Goal: Task Accomplishment & Management: Manage account settings

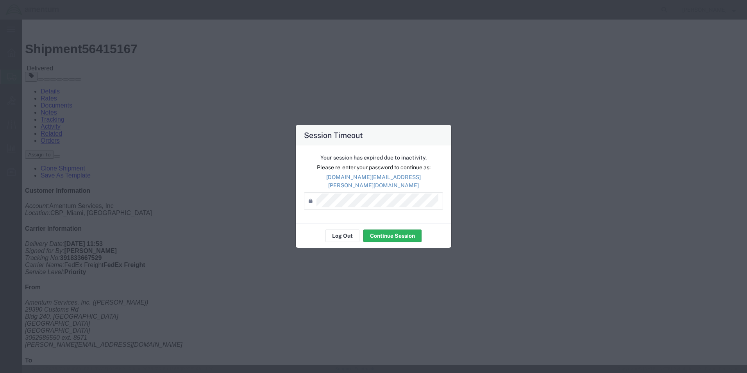
scroll to position [156, 0]
click at [393, 231] on button "Continue Session" at bounding box center [392, 235] width 58 height 12
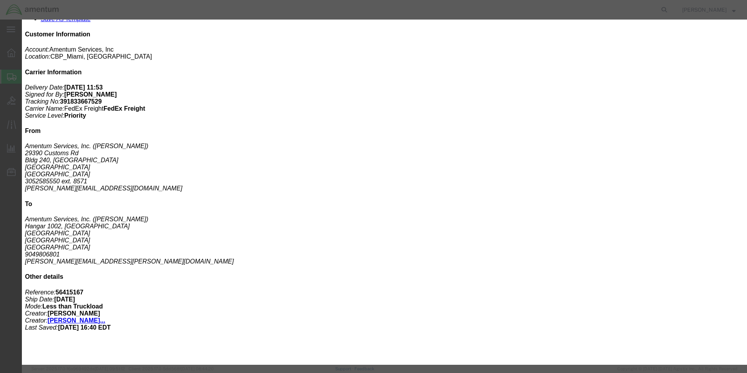
click button "Next content"
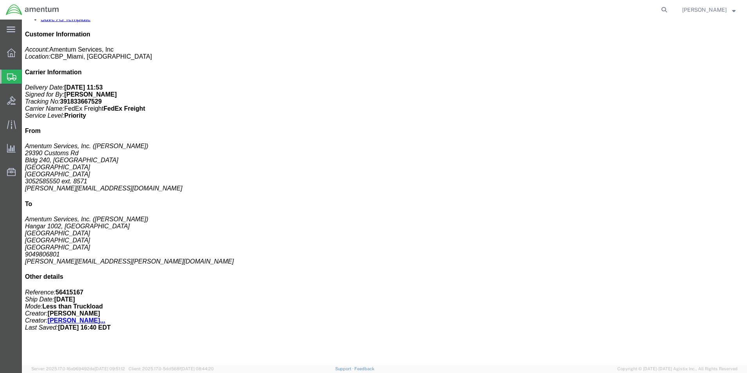
click b "STAND, MOUNTING"
click button "Previous content"
click span "button"
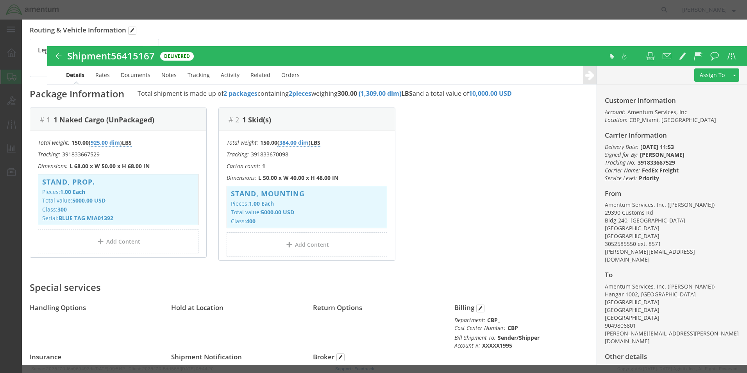
scroll to position [155, 0]
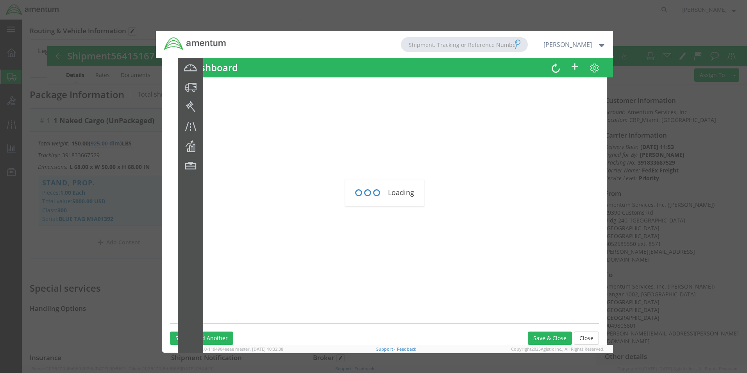
click div "Loading"
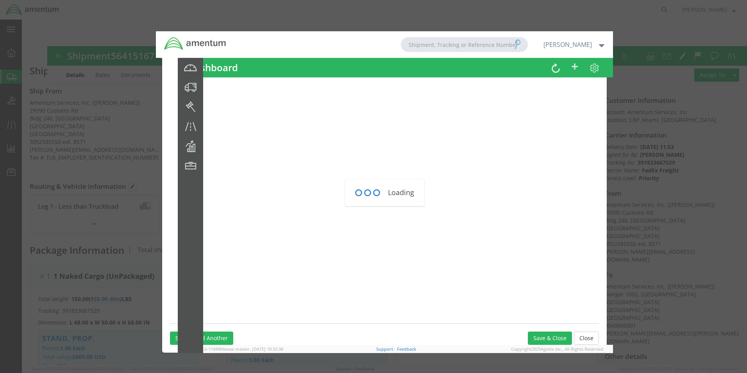
click div "Loading"
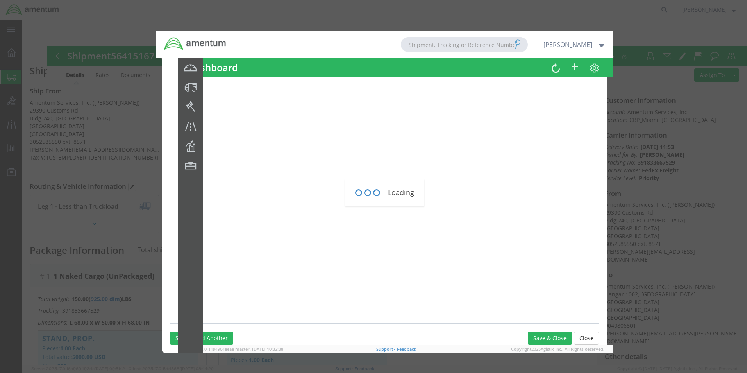
click div "Loading"
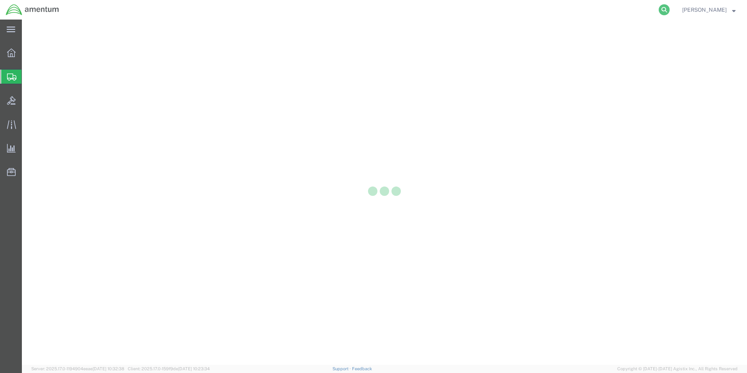
click at [670, 12] on icon at bounding box center [664, 9] width 11 height 11
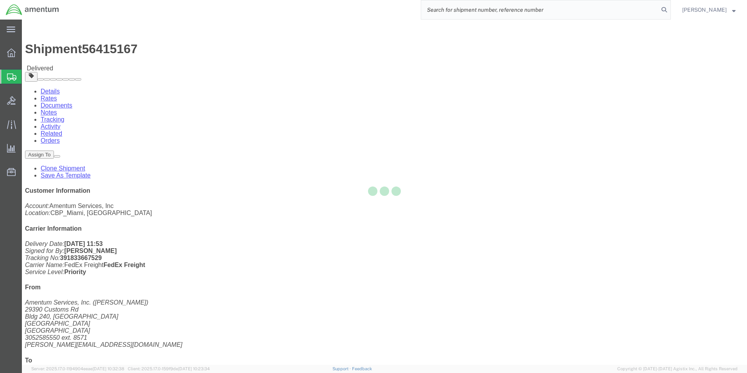
click at [528, 14] on input "search" at bounding box center [539, 9] width 237 height 19
click at [526, 9] on input "search" at bounding box center [539, 9] width 237 height 19
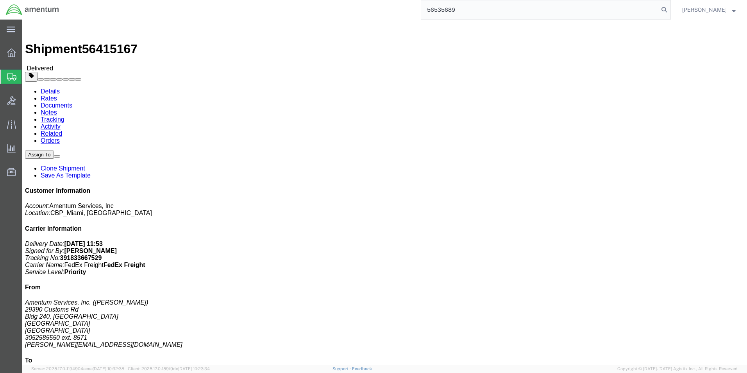
type input "56535689"
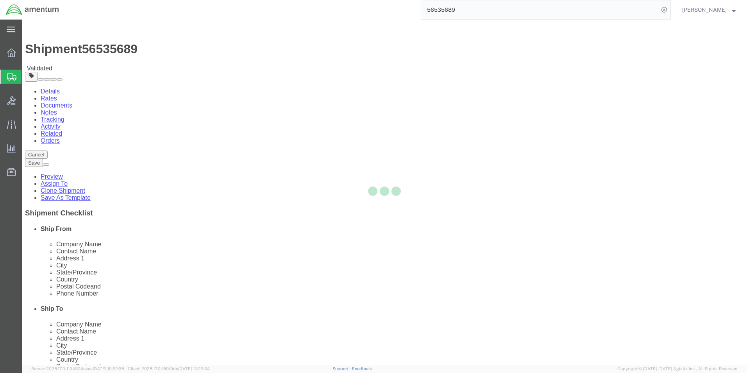
select select "49930"
select select "49931"
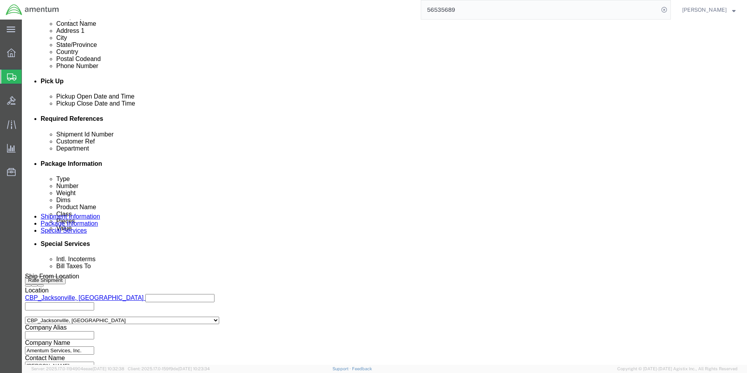
scroll to position [326, 0]
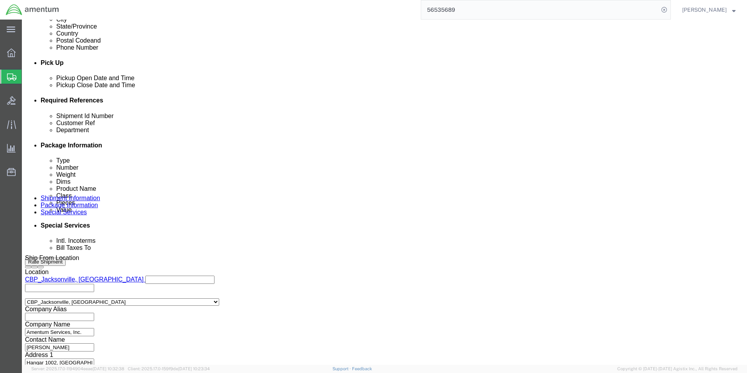
click button "Continue"
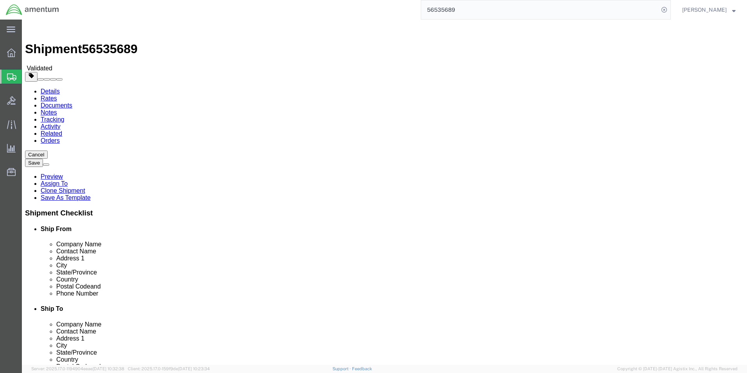
click button "Rate Shipment"
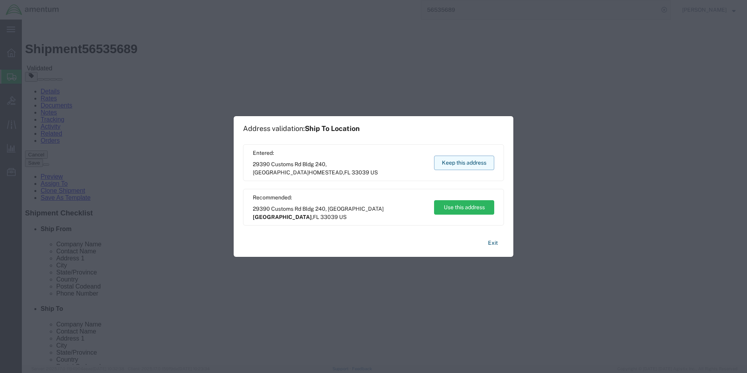
click at [475, 161] on button "Keep this address" at bounding box center [464, 162] width 60 height 14
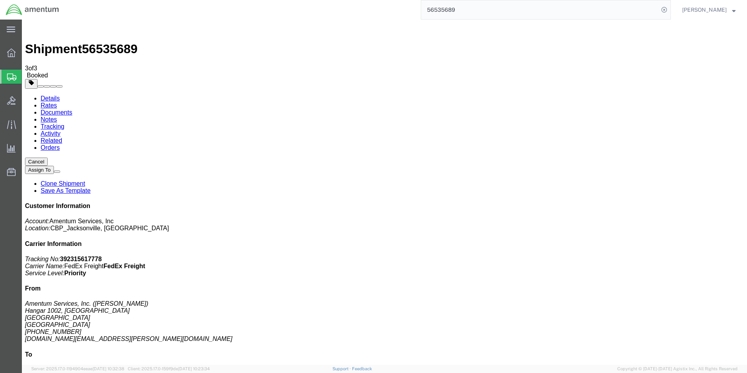
drag, startPoint x: 87, startPoint y: 136, endPoint x: 424, endPoint y: 102, distance: 338.4
click at [0, 0] on span "Create Shipment" at bounding box center [0, 0] width 0 height 0
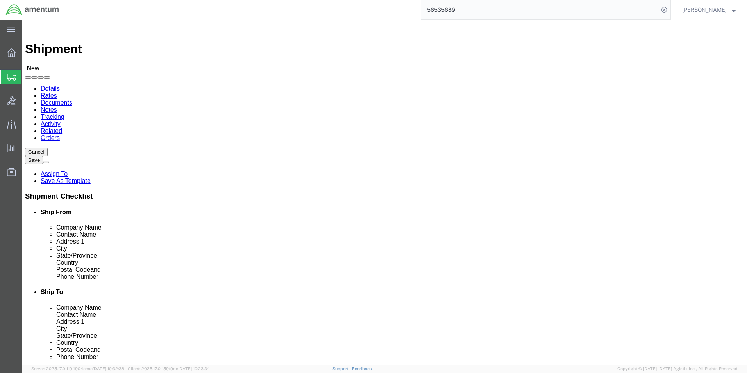
type input "EJA"
select select "49930"
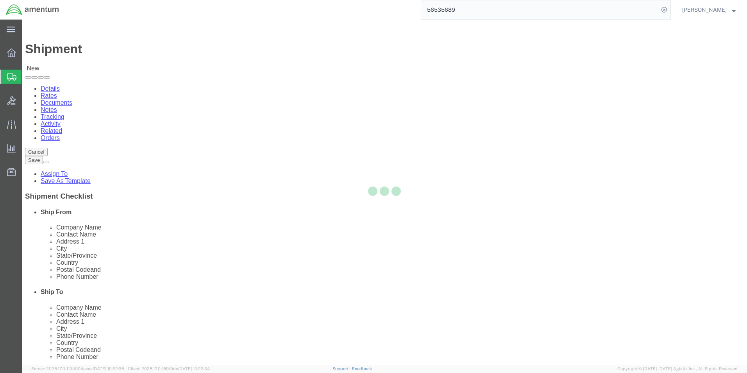
select select "FL"
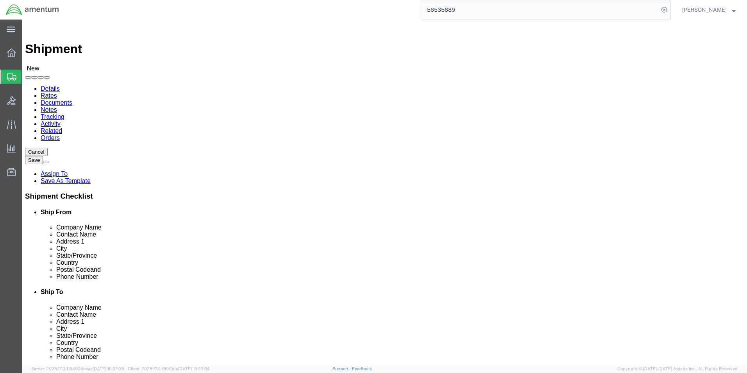
click input "text"
type input "[PERSON_NAME]"
click label "Address 1"
click input "text"
type input "[PHONE_NUMBER]"
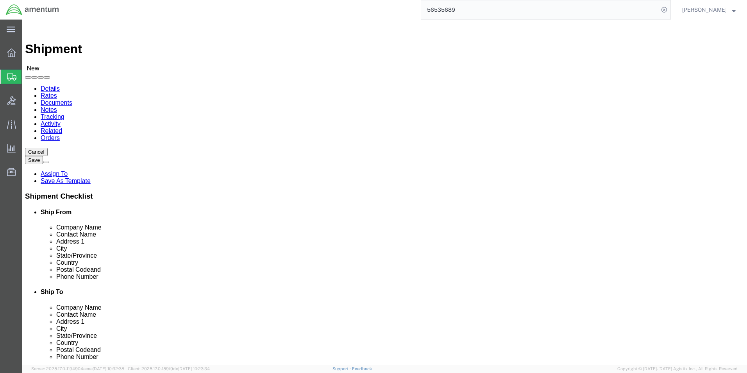
click input "text"
paste input "[DOMAIN_NAME][EMAIL_ADDRESS][PERSON_NAME][DOMAIN_NAME]"
type input "[DOMAIN_NAME][EMAIL_ADDRESS][PERSON_NAME][DOMAIN_NAME]"
type input "epr"
select select "49933"
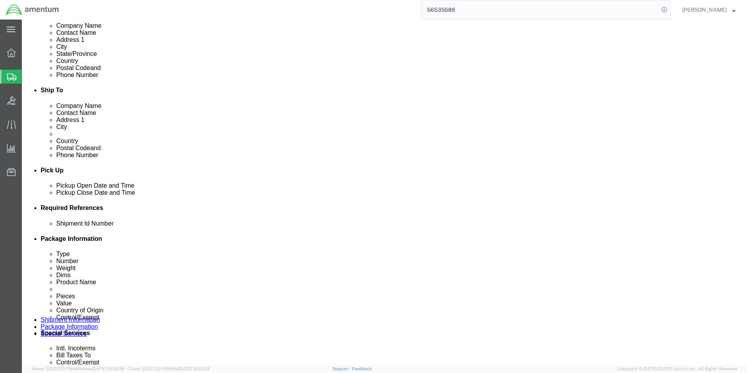
scroll to position [273, 0]
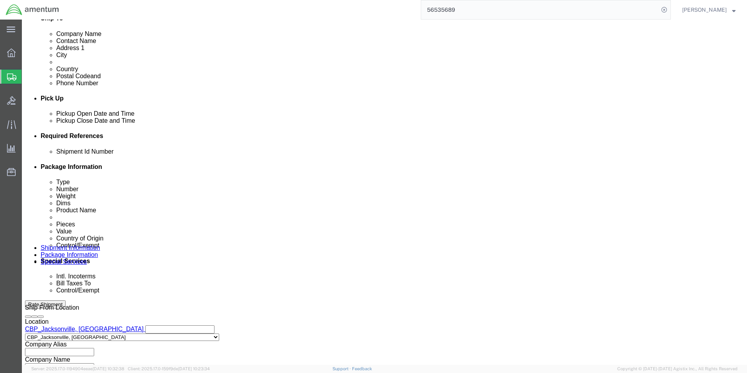
click input "text"
type input "6118.03.03.2219.000.EJA.0000"
click button "Add reference"
drag, startPoint x: 235, startPoint y: 207, endPoint x: 227, endPoint y: 204, distance: 8.8
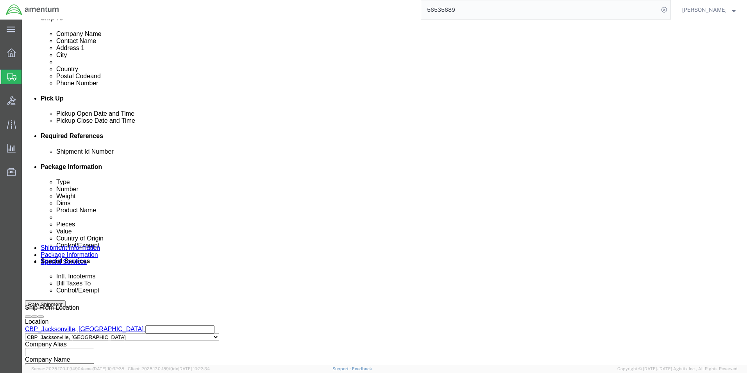
click select "Select Account Type Activity ID Airline Appointment Number ASN Batch Request # …"
select select "DEPT"
click select "Select Account Type Activity ID Airline Appointment Number ASN Batch Request # …"
click input "text"
type input "c"
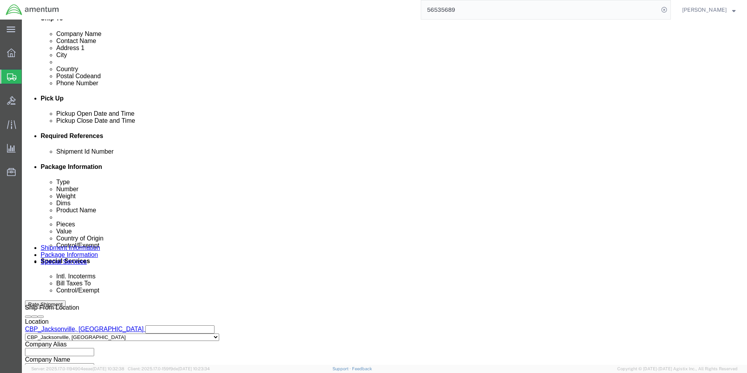
type input "CBP"
click select "Select Account Type Activity ID Airline Appointment Number ASN Batch Request # …"
select select "CUSTREF"
click select "Select Account Type Activity ID Airline Appointment Number ASN Batch Request # …"
click input "text"
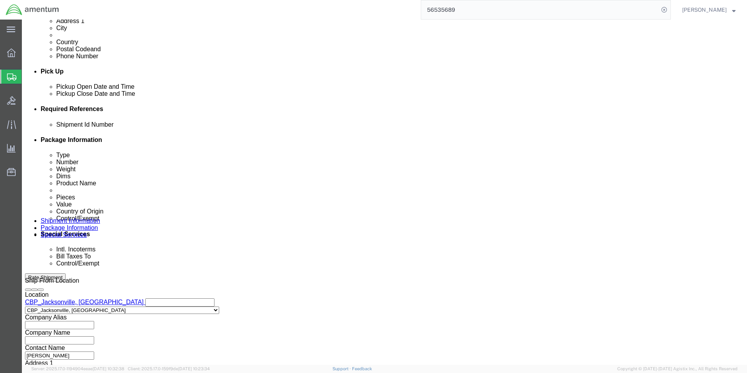
scroll to position [326, 0]
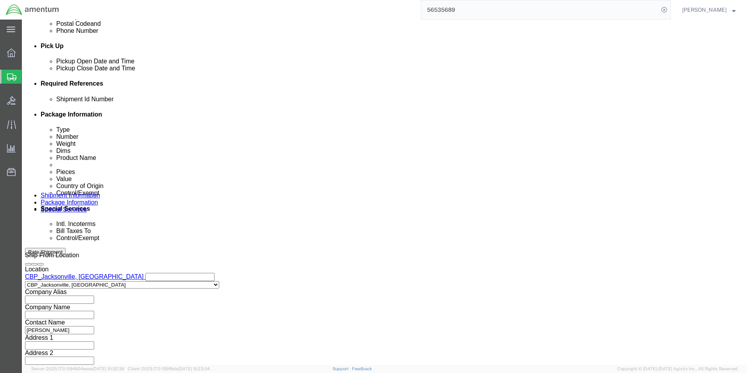
type input "WINDSHIELD"
click button "Continue"
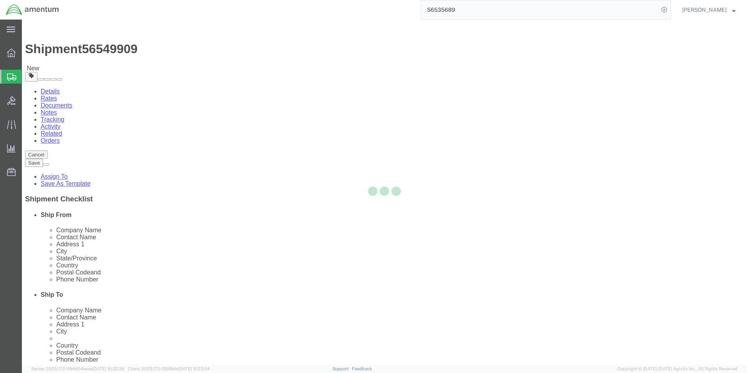
select select "CBOX"
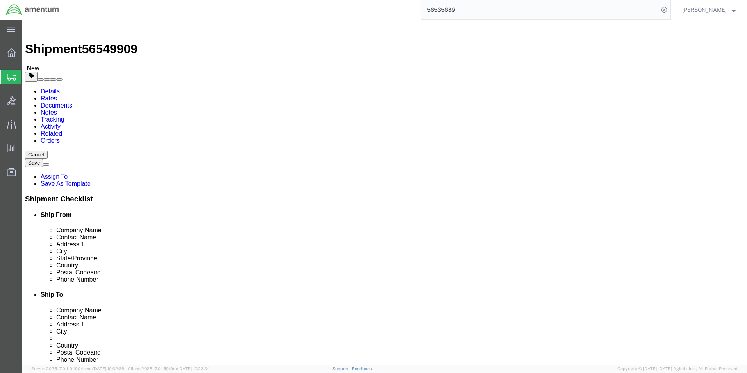
click input "text"
type input "48"
type input "40"
click input "text"
type input "28"
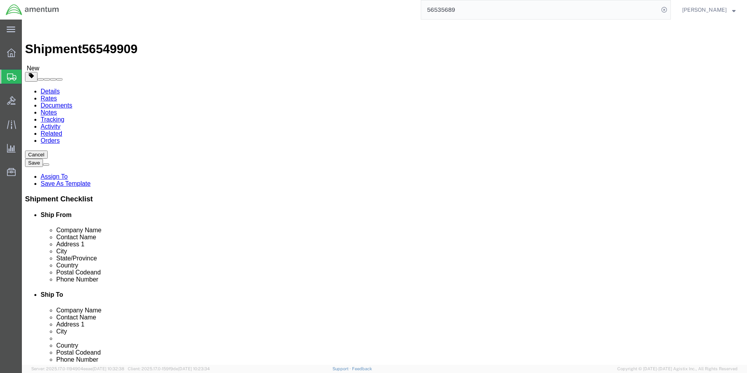
click input "0.00"
type input "160.00"
click link "Add Content"
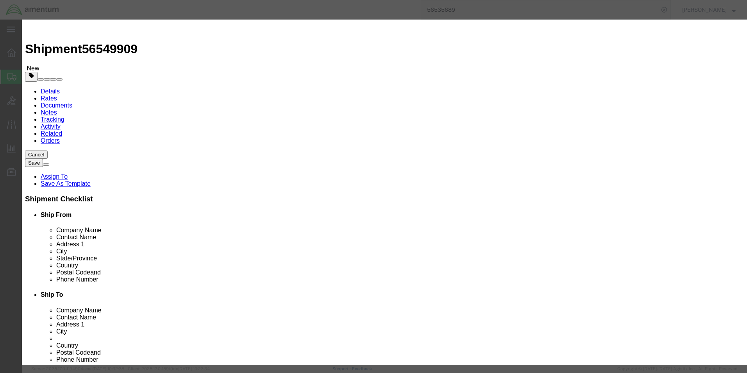
click div "Product Name Pieces 0 Select Bag Barrels 100Board Feet Bottle Box Blister Pack …"
click input "text"
type input "WINDSHIELD"
click input "0"
type input "1"
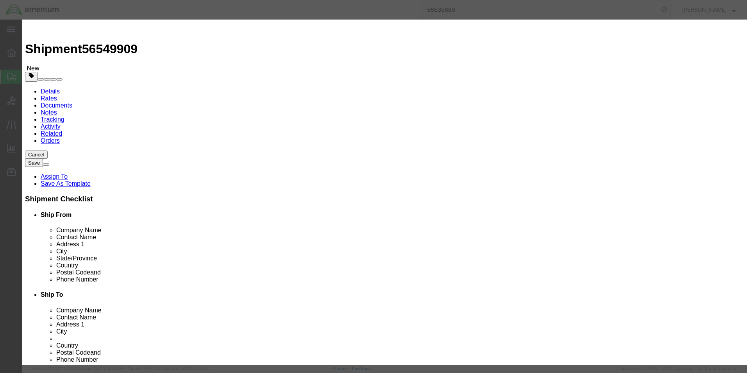
click input "text"
click select "Select [GEOGRAPHIC_DATA] [GEOGRAPHIC_DATA] [GEOGRAPHIC_DATA] [GEOGRAPHIC_DATA] …"
select select "US"
click select "Select [GEOGRAPHIC_DATA] [GEOGRAPHIC_DATA] [GEOGRAPHIC_DATA] [GEOGRAPHIC_DATA] …"
click select "Select 50 55 60 65 70 85 92.5 100 125 175 250 300 400"
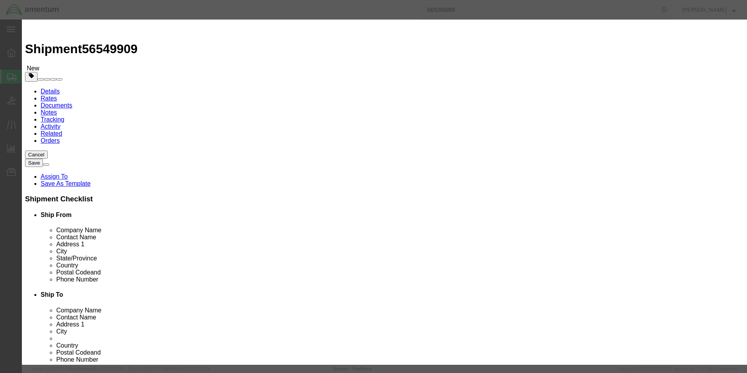
click input "text"
type input "1500"
click select "Select ATF BIS DEA EPA FDA FTR ITAR OFAC Other (OPA)"
select select "FTR"
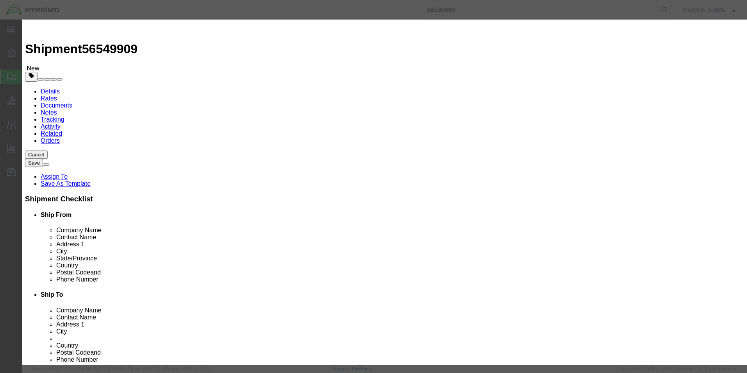
click select "Select ATF BIS DEA EPA FDA FTR ITAR OFAC Other (OPA)"
click select "Select 30.2(d)(2) 30.36 30.37(a) 30.37(f) 30.37(g) 30.37(h) 30.37(i) 30.37(j) 3…"
select select "30.37(a)"
click select "Select 30.2(d)(2) 30.36 30.37(a) 30.37(f) 30.37(g) 30.37(h) 30.37(i) 30.37(j) 3…"
click button "Save & Close"
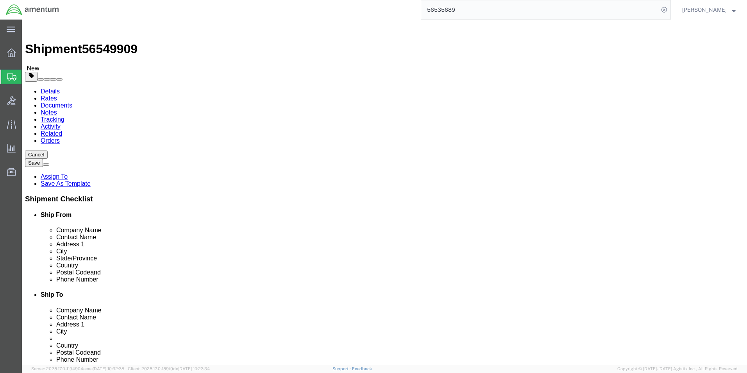
click button "Continue"
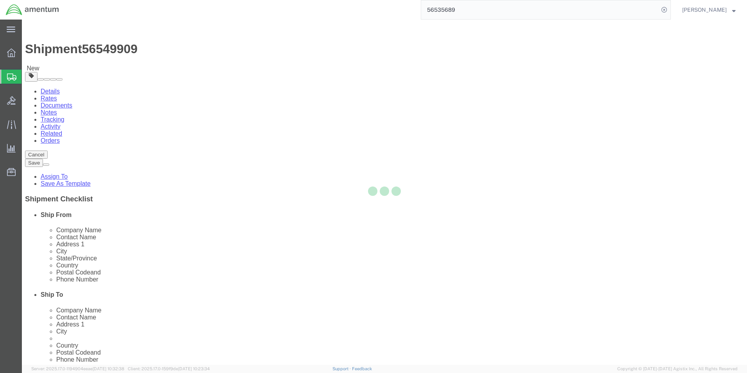
select select
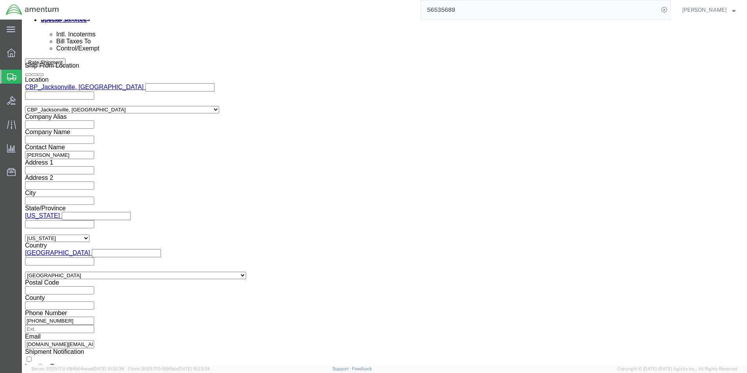
scroll to position [508, 0]
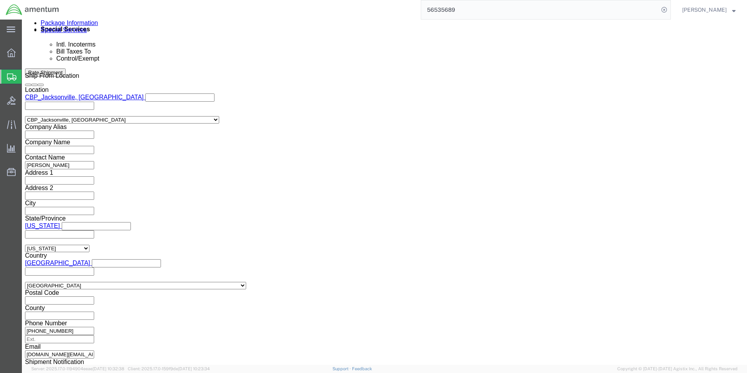
click select "Select ATF BIS DEA EPA FDA FTR ITAR OFAC Other (OPA)"
select select "FTR"
click select "Select ATF BIS DEA EPA FDA FTR ITAR OFAC Other (OPA)"
click select "Select 30.2(d)(2) 30.36 30.37(a) 30.37(f) 30.37(g) 30.37(h) 30.37(i) 30.37(j) 3…"
select select "30.37(a)"
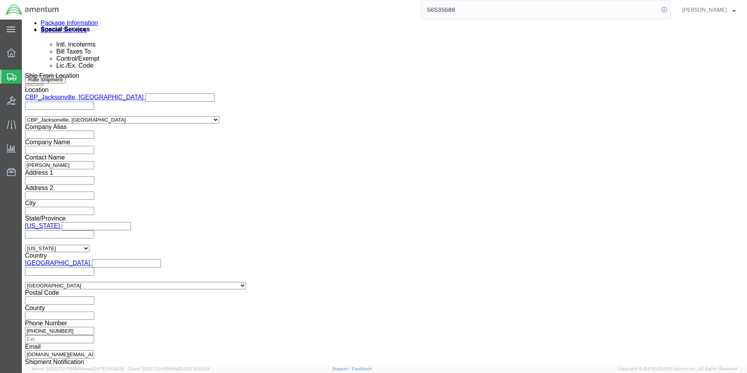
click select "Select 30.2(d)(2) 30.36 30.37(a) 30.37(f) 30.37(g) 30.37(h) 30.37(i) 30.37(j) 3…"
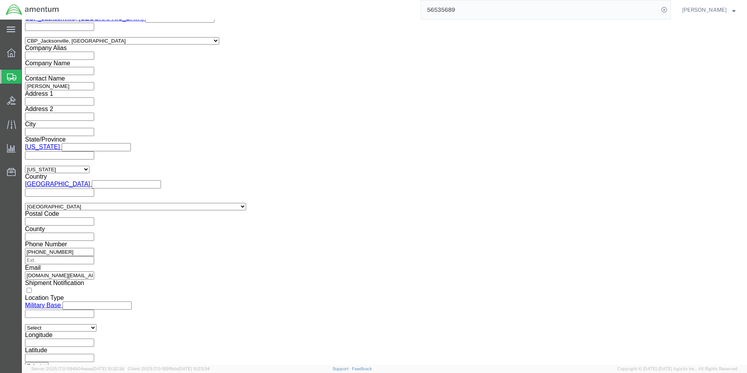
scroll to position [547, 0]
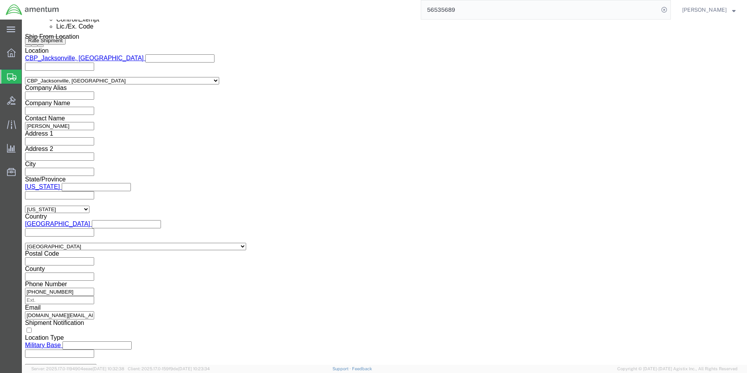
click select "Select AES-Direct EEI Carrier File EEI EEI Exempt"
select select "EXEM"
click select "Select AES-Direct EEI Carrier File EEI EEI Exempt"
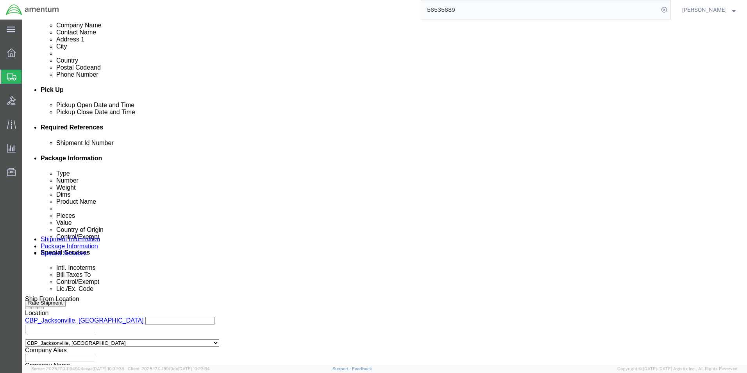
scroll to position [273, 0]
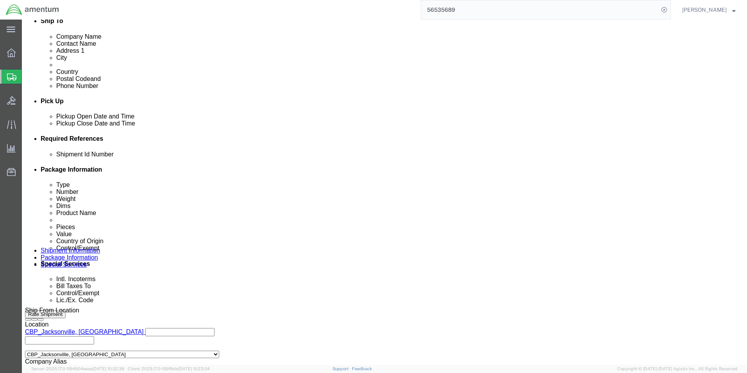
click select "Select Carriage Insurance Paid Carriage Paid To Cost and Freight Cost Insurance…"
select select "DAP"
click select "Select Carriage Insurance Paid Carriage Paid To Cost and Freight Cost Insurance…"
select select "SHIP"
click select "Select Recipient Account Sender/Shipper Third Party Account"
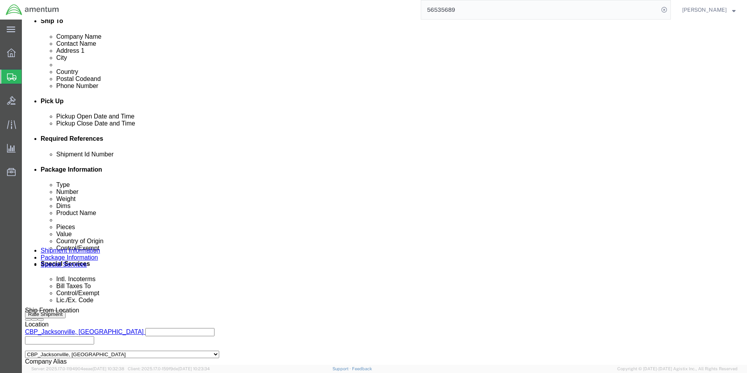
select select "SHIP"
click select "Select Recipient Account Sender/Shipper Third Party Account"
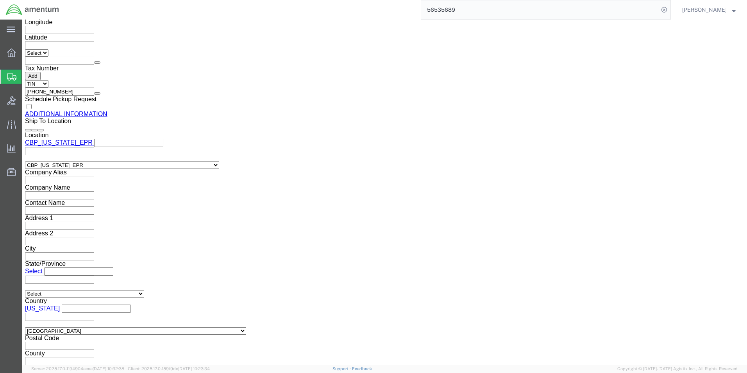
scroll to position [905, 0]
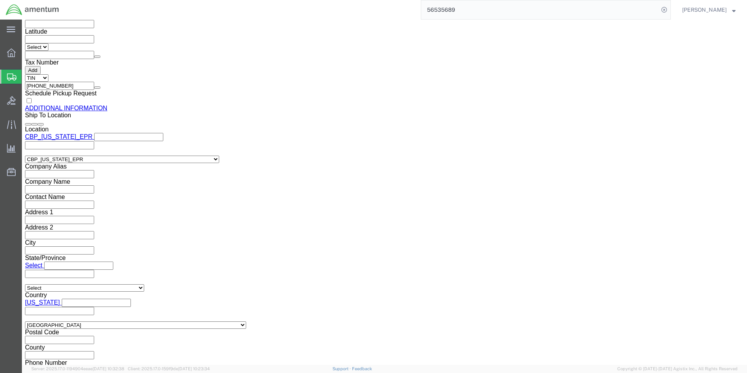
click button "Rate Shipment"
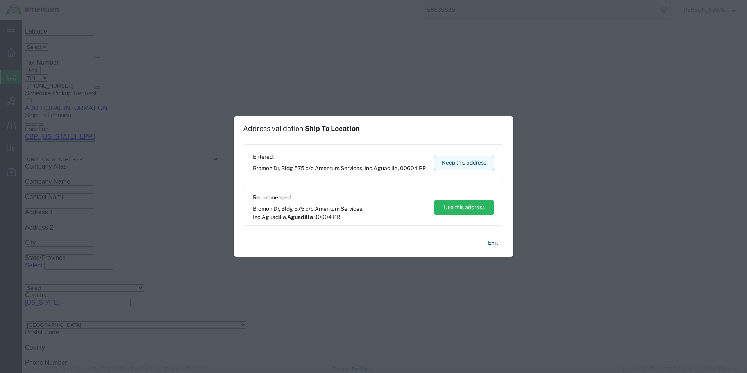
click at [466, 165] on button "Keep this address" at bounding box center [464, 162] width 60 height 14
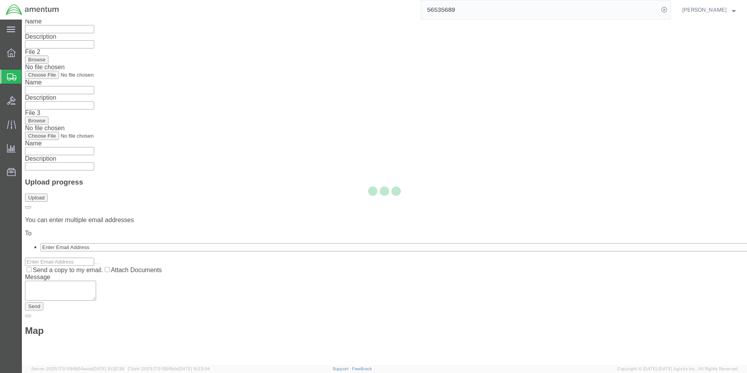
scroll to position [0, 0]
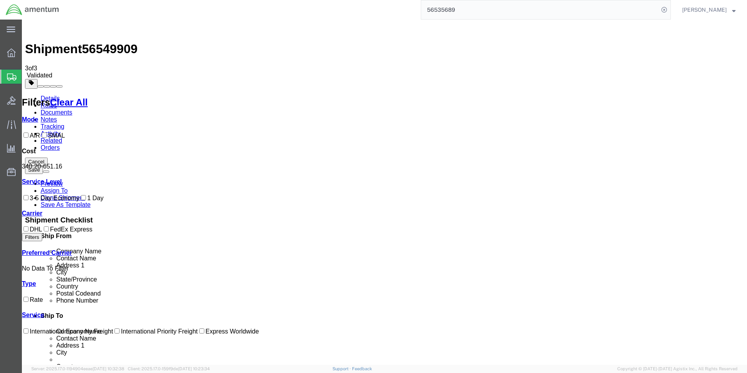
click at [48, 95] on link "Details" at bounding box center [50, 98] width 19 height 7
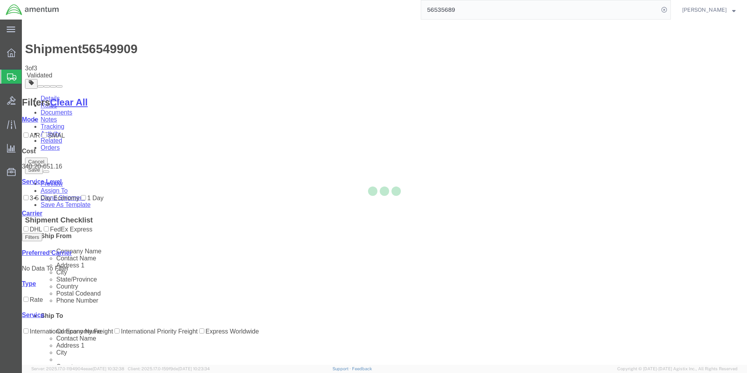
select select "49930"
select select "49933"
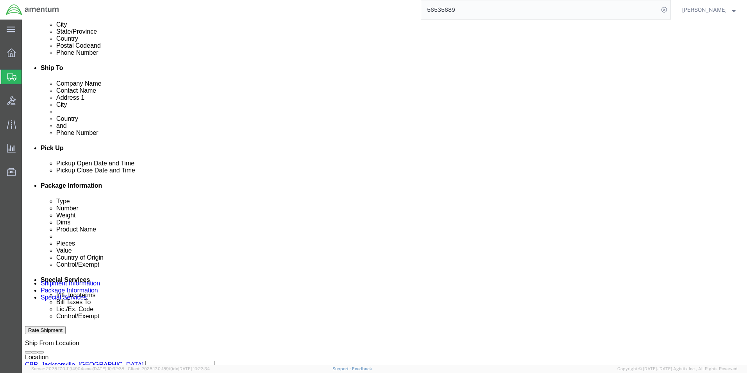
scroll to position [326, 0]
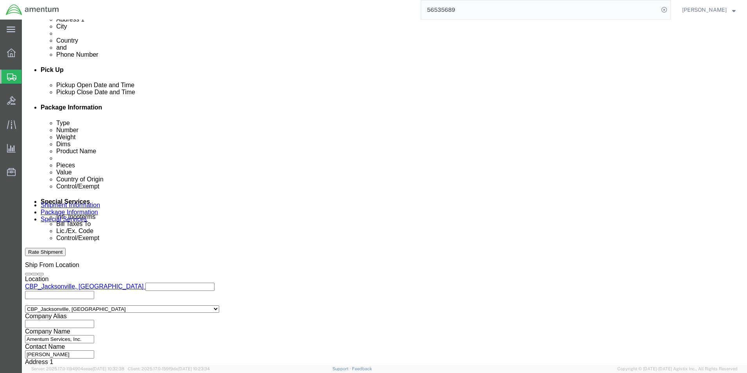
click div "Previous Continue"
click button "Continue"
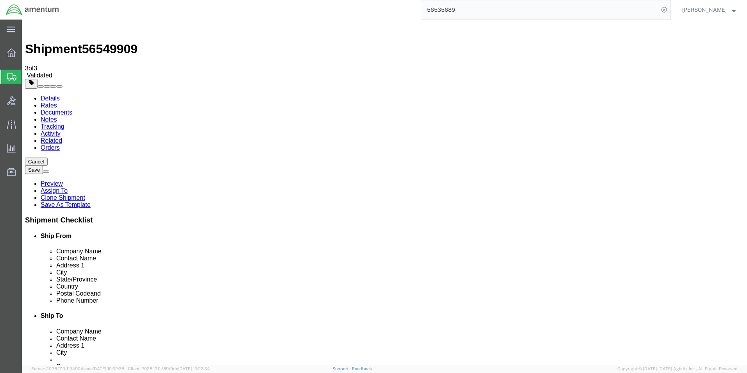
click button "Continue"
click link "Package Information"
click dd "1500.00 USD"
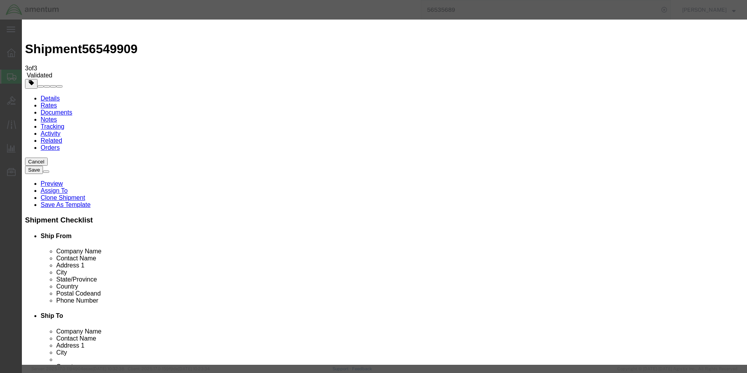
click select "Select 50 55 60 65 70 85 92.5 100 125 175 250 300 400"
click div "Product Name WINDSHIELD Pieces 1.00 Select Bag Barrels 100Board Feet Bottle Box…"
click select "Select 50 55 60 65 70 85 92.5 100 125 175 250 300 400"
select select "400"
click select "Select 50 55 60 65 70 85 92.5 100 125 175 250 300 400"
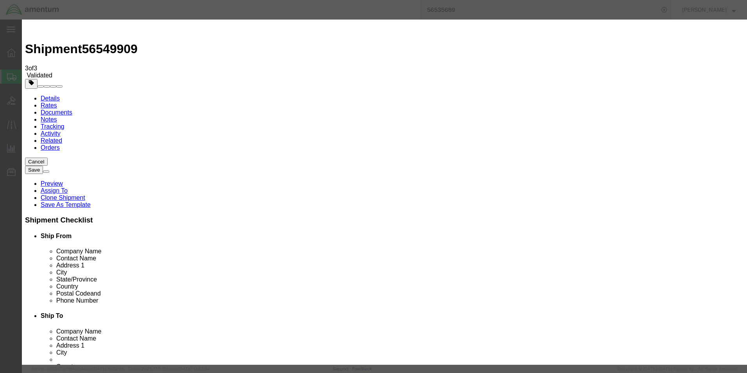
click button "Save & Close"
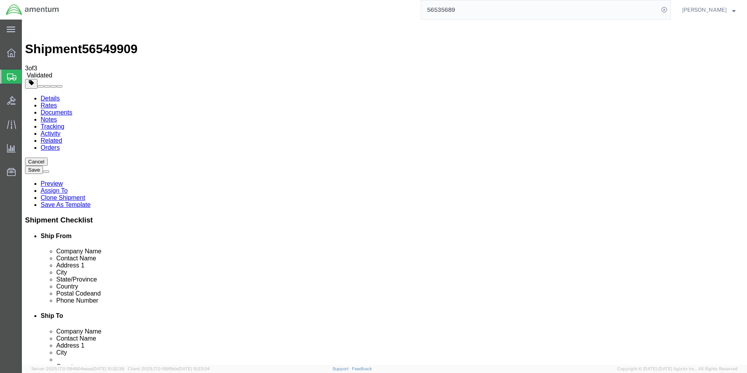
click button "Rate Shipment"
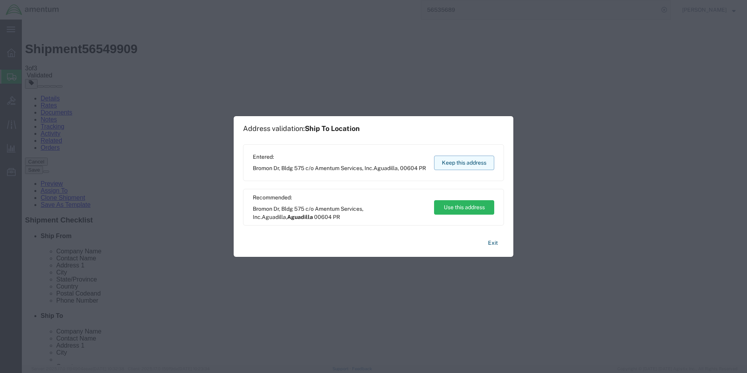
click at [461, 159] on button "Keep this address" at bounding box center [464, 162] width 60 height 14
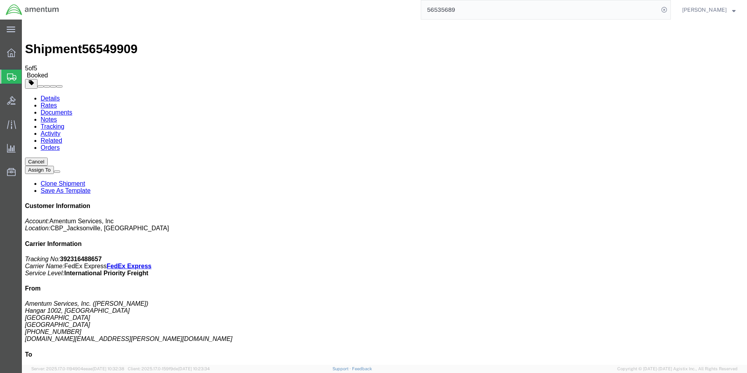
drag, startPoint x: 82, startPoint y: 123, endPoint x: 252, endPoint y: 265, distance: 221.9
click at [102, 255] on b "392316488657" at bounding box center [81, 258] width 42 height 7
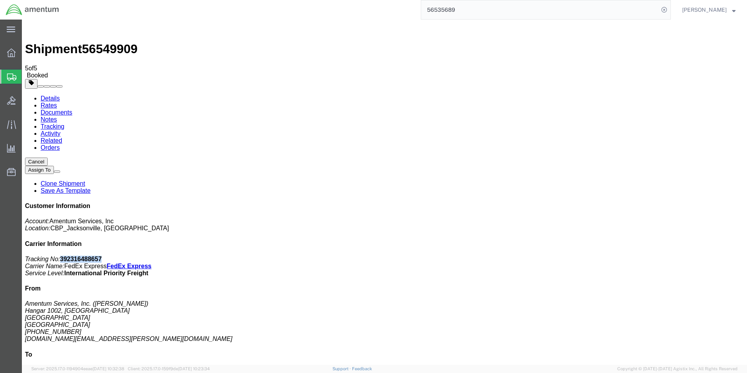
copy b "392316488657"
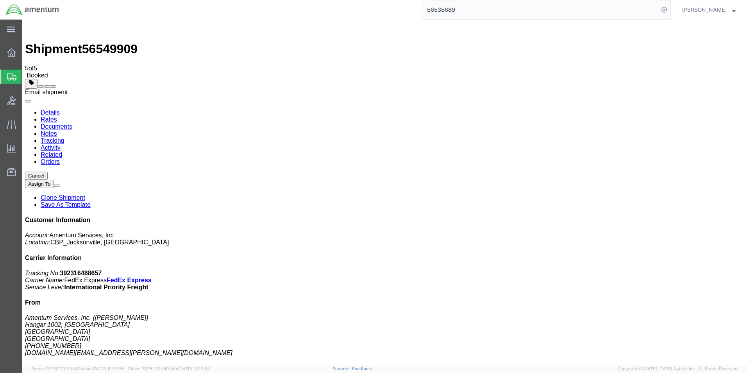
click at [53, 86] on span at bounding box center [53, 86] width 0 height 0
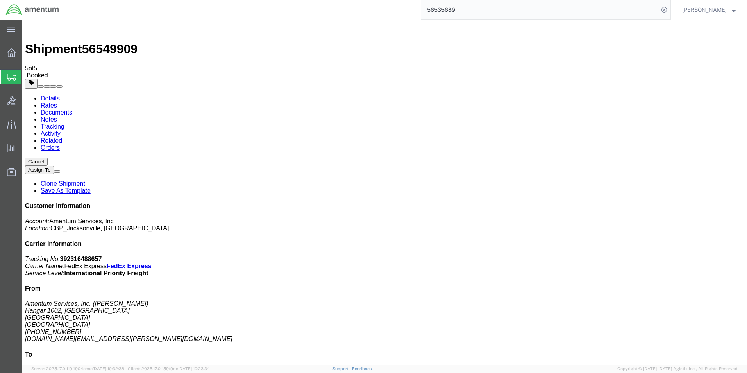
click at [45, 95] on link "Details" at bounding box center [50, 98] width 19 height 7
click link "Schedule pickup request"
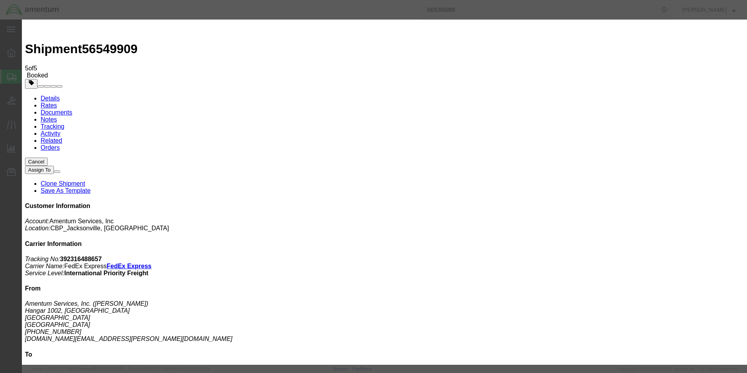
click button "Close"
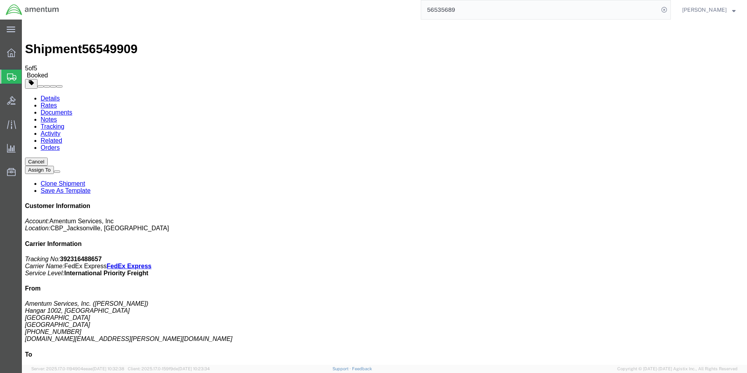
click button "button"
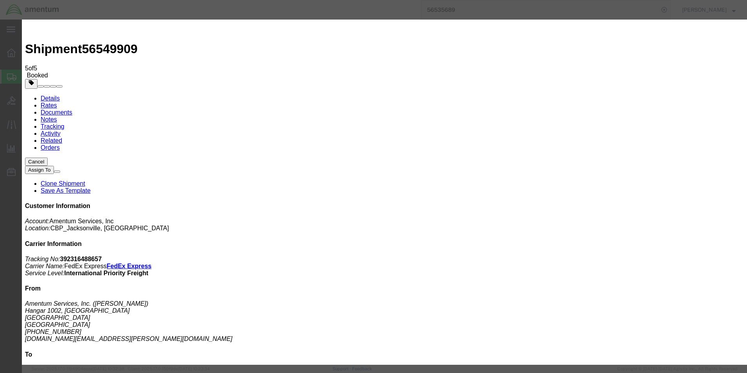
click div "[DATE] 9:00 AM"
type input "11:00 AM"
click button "Apply"
click div "[DATE] 12:00 PM"
type input "4:00 PM"
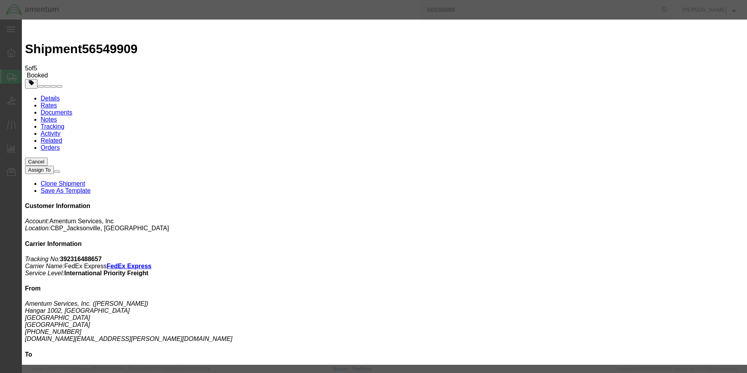
click button "Apply"
click button "Save"
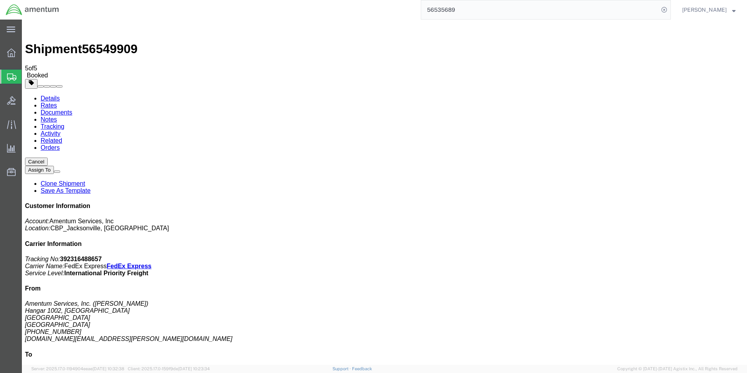
click button "Close"
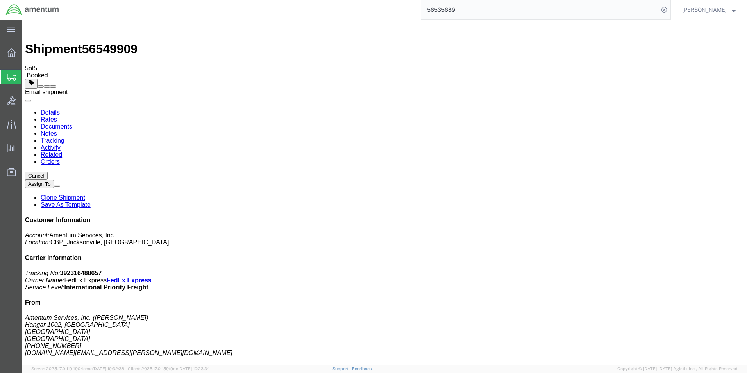
click span
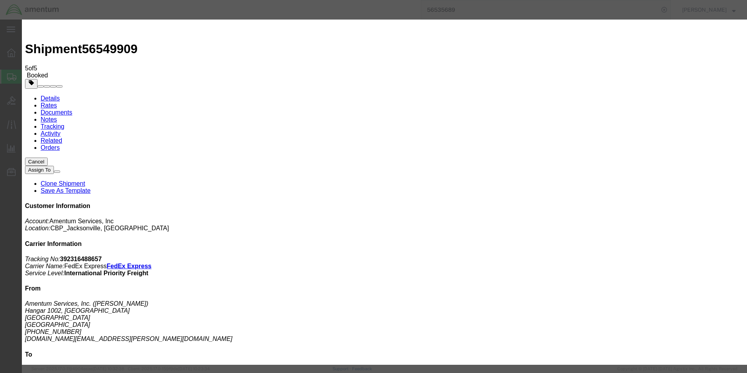
click icon "button"
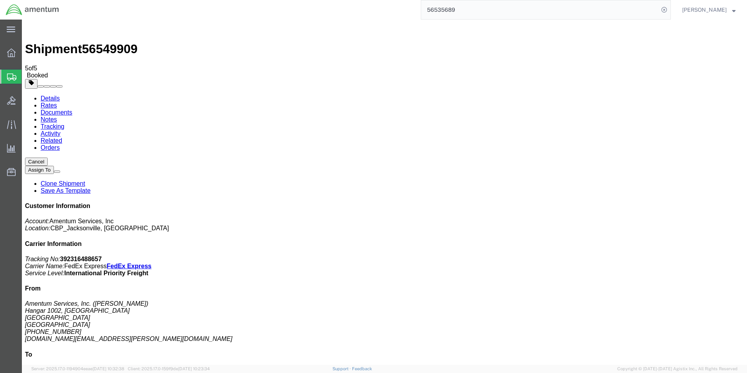
click at [629, 12] on input "56535689" at bounding box center [539, 9] width 237 height 19
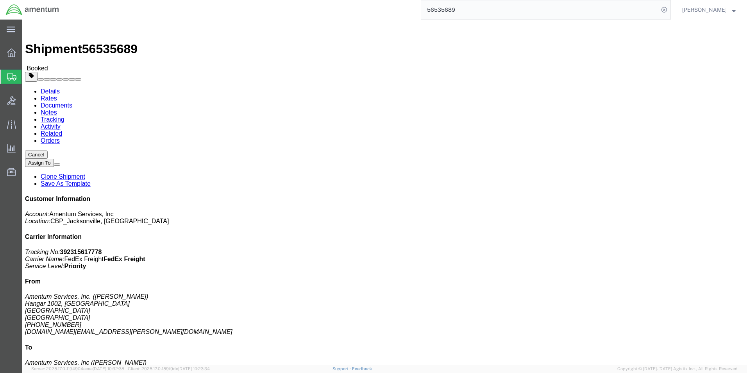
click span "button"
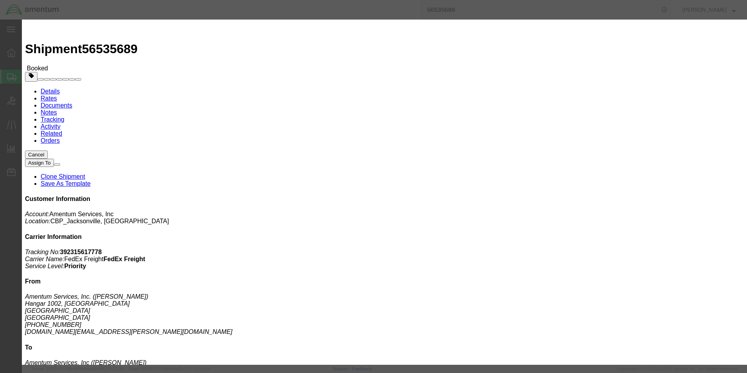
click div "[DATE] 9:28 AM"
type input "11:00 AM"
click button "Apply"
click div "[DATE] 12:00 PM"
type input "4:00 PM"
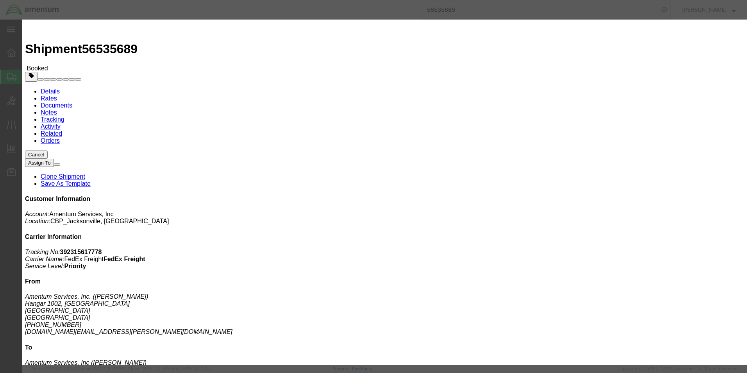
click button "Apply"
click button "Save"
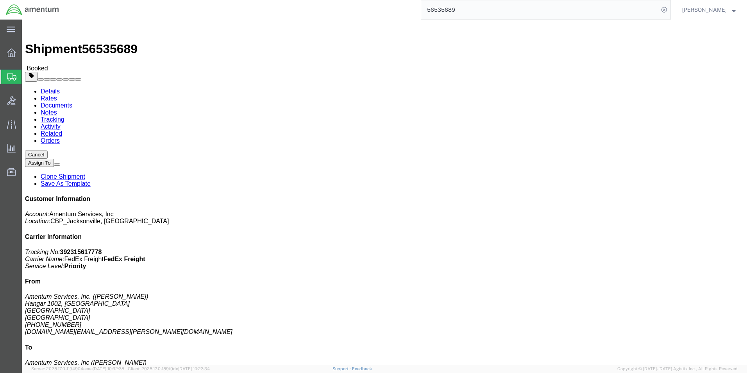
click icon "button"
click at [681, 7] on nav "56535689 [PERSON_NAME]" at bounding box center [375, 10] width 741 height 20
click at [670, 8] on icon at bounding box center [664, 9] width 11 height 11
click at [667, 12] on agx-global-search at bounding box center [546, 10] width 250 height 20
click at [670, 7] on icon at bounding box center [664, 9] width 11 height 11
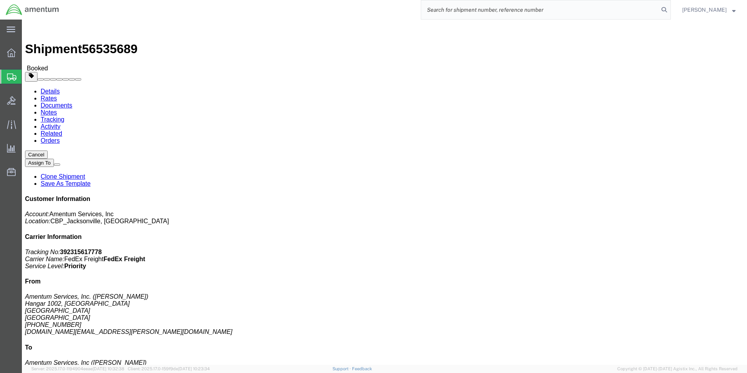
click at [459, 8] on input "search" at bounding box center [539, 9] width 237 height 19
paste input "DCO-25232-167100"
type input "DCO-25232-167100"
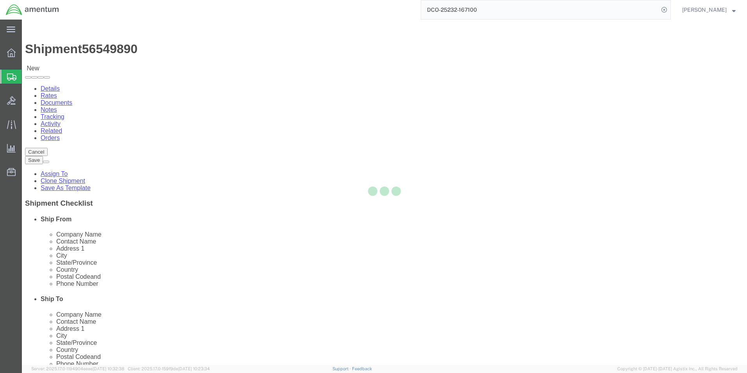
select select "49930"
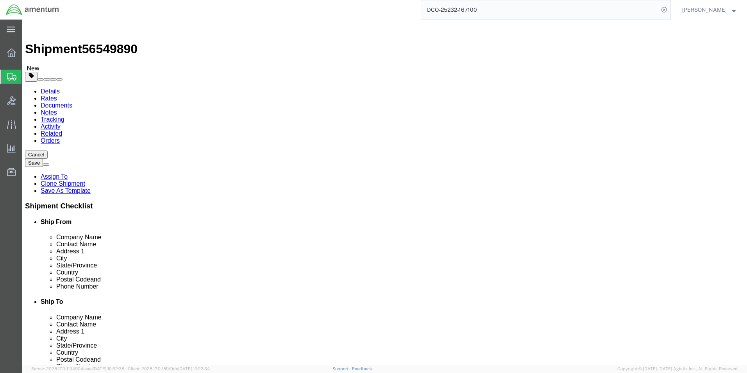
drag, startPoint x: 154, startPoint y: 154, endPoint x: 101, endPoint y: 155, distance: 53.1
click div "Location [GEOGRAPHIC_DATA], [GEOGRAPHIC_DATA] Select My Profile Location [PHONE…"
type input "[PERSON_NAME]"
click div "Location [GEOGRAPHIC_DATA], [GEOGRAPHIC_DATA] Select My Profile Location [PHONE…"
drag, startPoint x: 179, startPoint y: 270, endPoint x: 91, endPoint y: 264, distance: 88.5
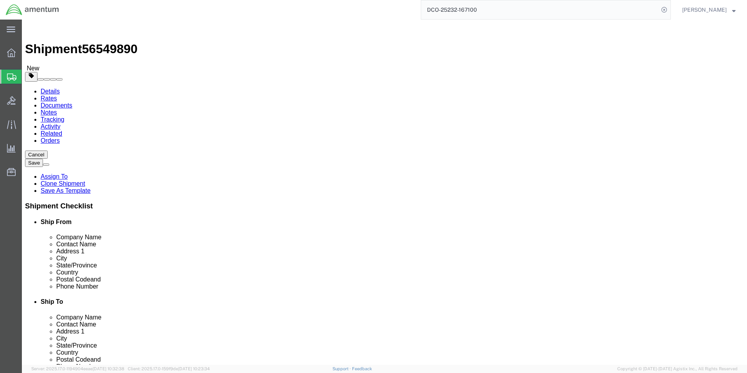
click div "Phone Number [PHONE_NUMBER]"
type input "9046806837"
click input "text"
type input "[DOMAIN_NAME][EMAIL_ADDRESS][PERSON_NAME][DOMAIN_NAME]"
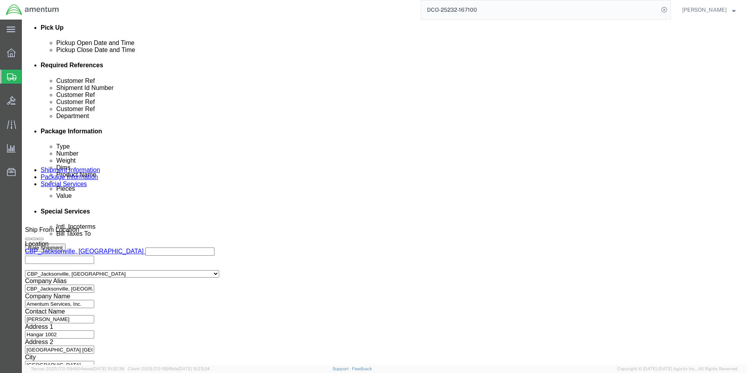
scroll to position [355, 0]
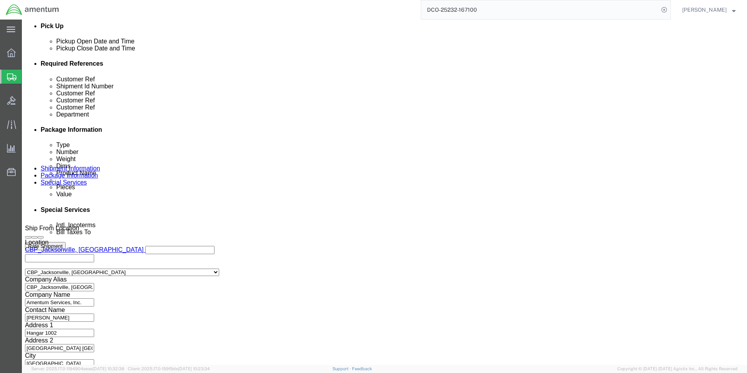
click button "Continue"
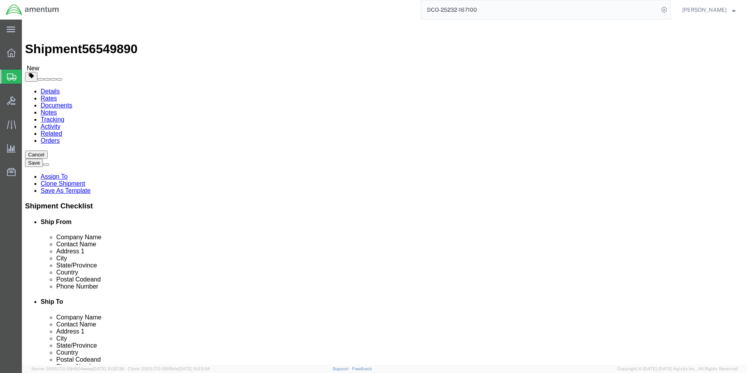
click button "Rate Shipment"
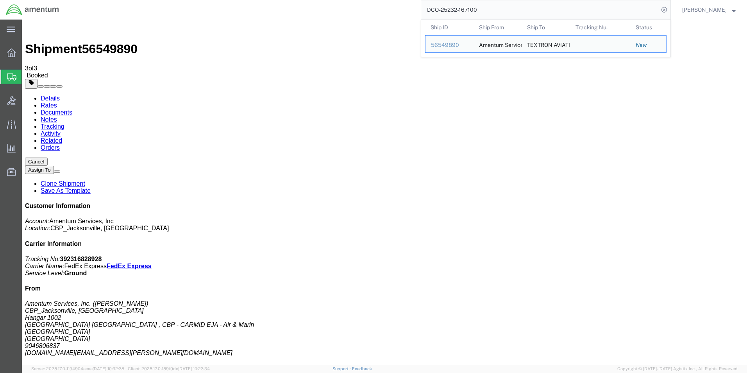
drag, startPoint x: 523, startPoint y: 11, endPoint x: 389, endPoint y: 13, distance: 133.6
click at [389, 13] on div "DCO-25232-167100 Ship ID Ship From Ship To Tracking Nu. Status Ship ID 56549890…" at bounding box center [368, 10] width 606 height 20
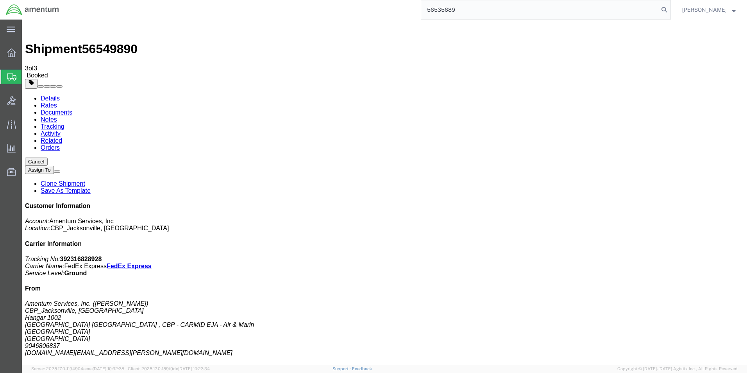
type input "56535689"
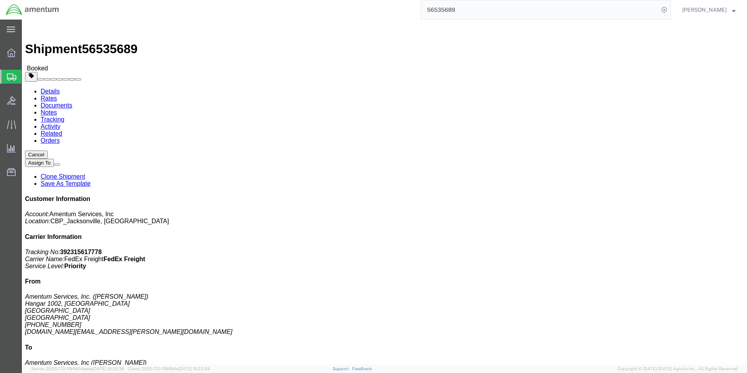
click b "392315617778"
copy b "392315617778"
